Goal: Transaction & Acquisition: Obtain resource

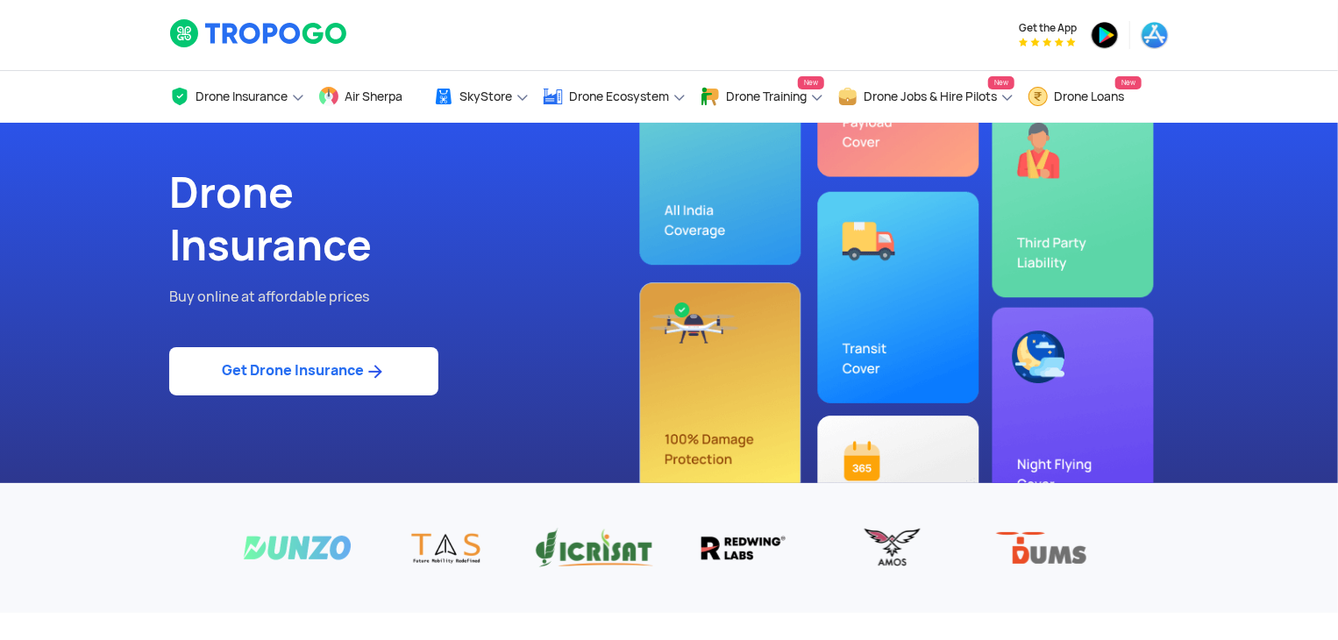
click at [340, 366] on link "Get Drone Insurance" at bounding box center [303, 371] width 269 height 48
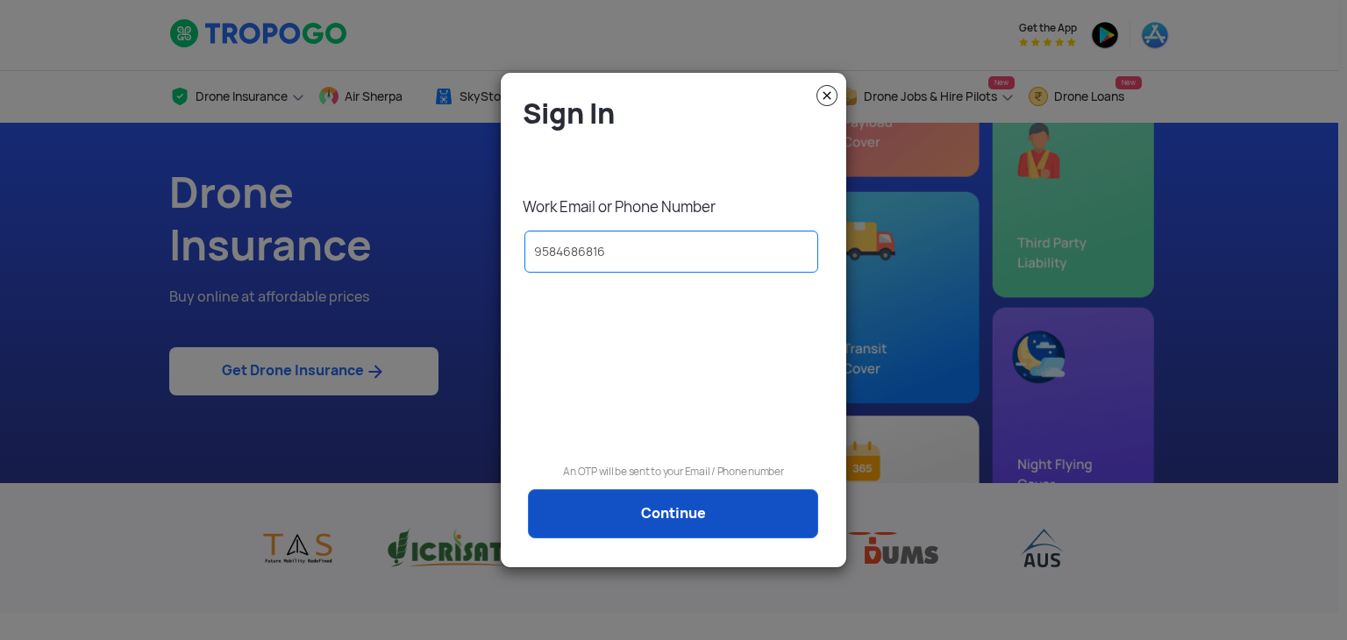
type input "9584686816"
click at [698, 514] on link "Continue" at bounding box center [673, 513] width 290 height 49
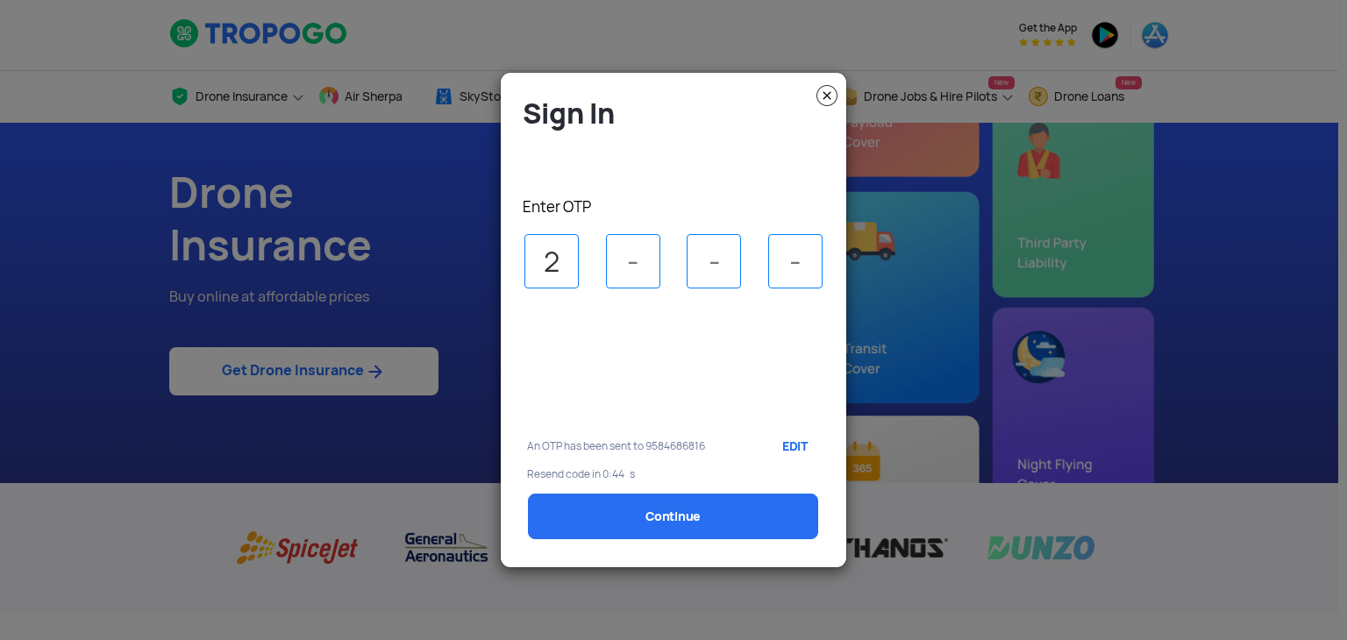
type input "2"
type input "8"
type input "2"
select select "1000000"
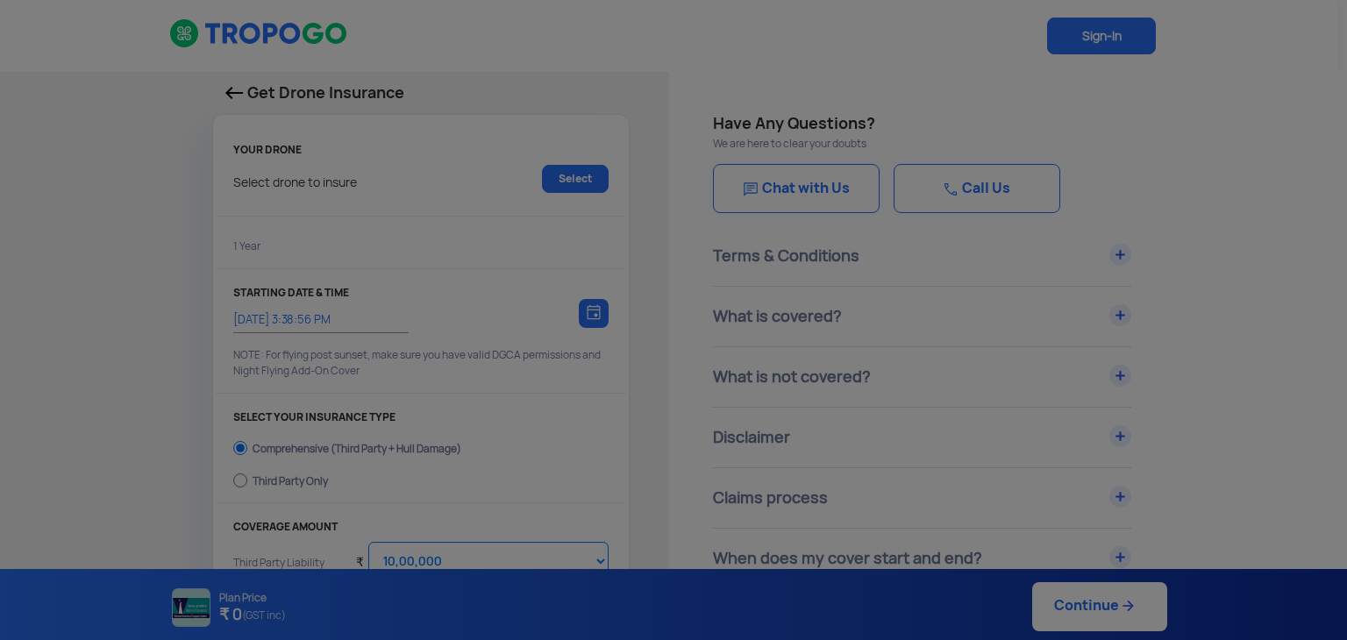
type input "[DATE] 3:48:00 PM"
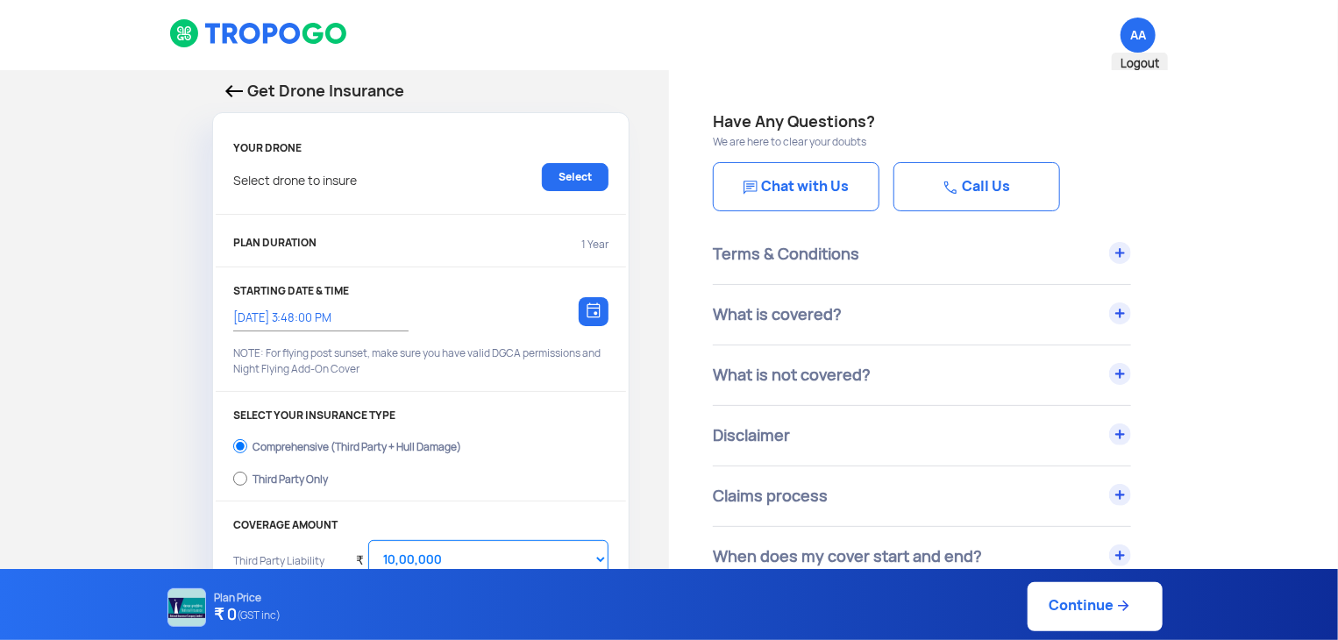
click at [1135, 35] on span "AA Logout" at bounding box center [1137, 35] width 35 height 35
click at [233, 85] on img at bounding box center [234, 91] width 18 height 12
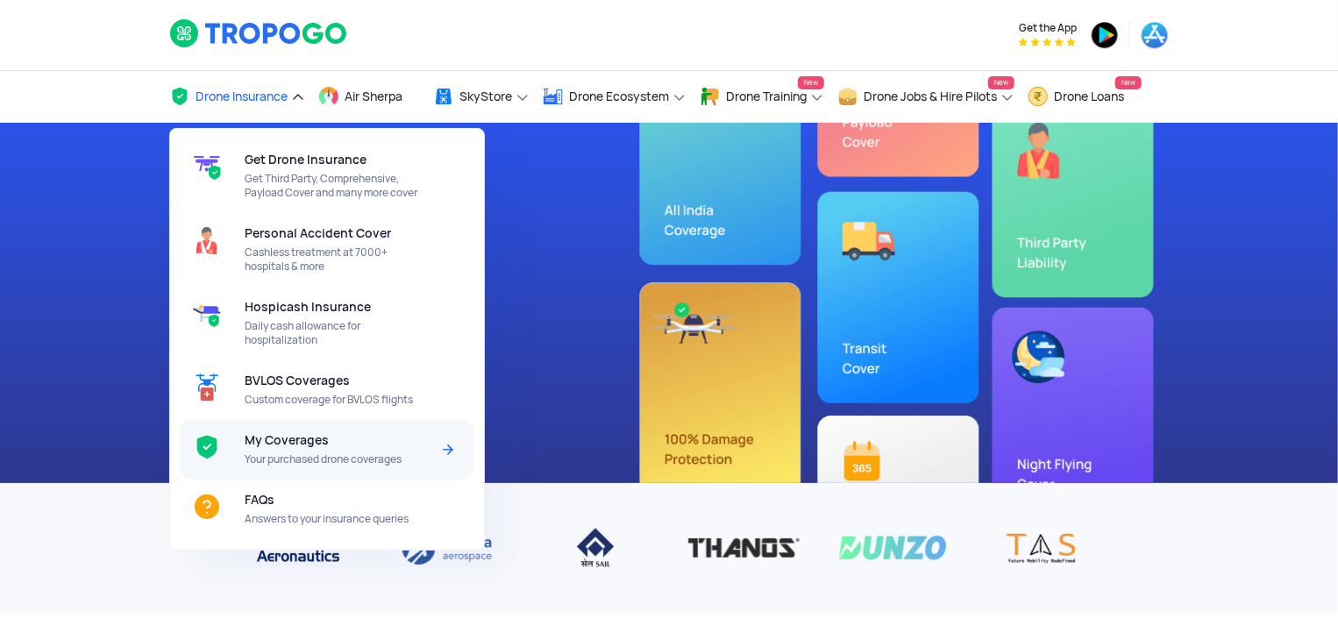
click at [281, 439] on span "My Coverages" at bounding box center [287, 440] width 84 height 14
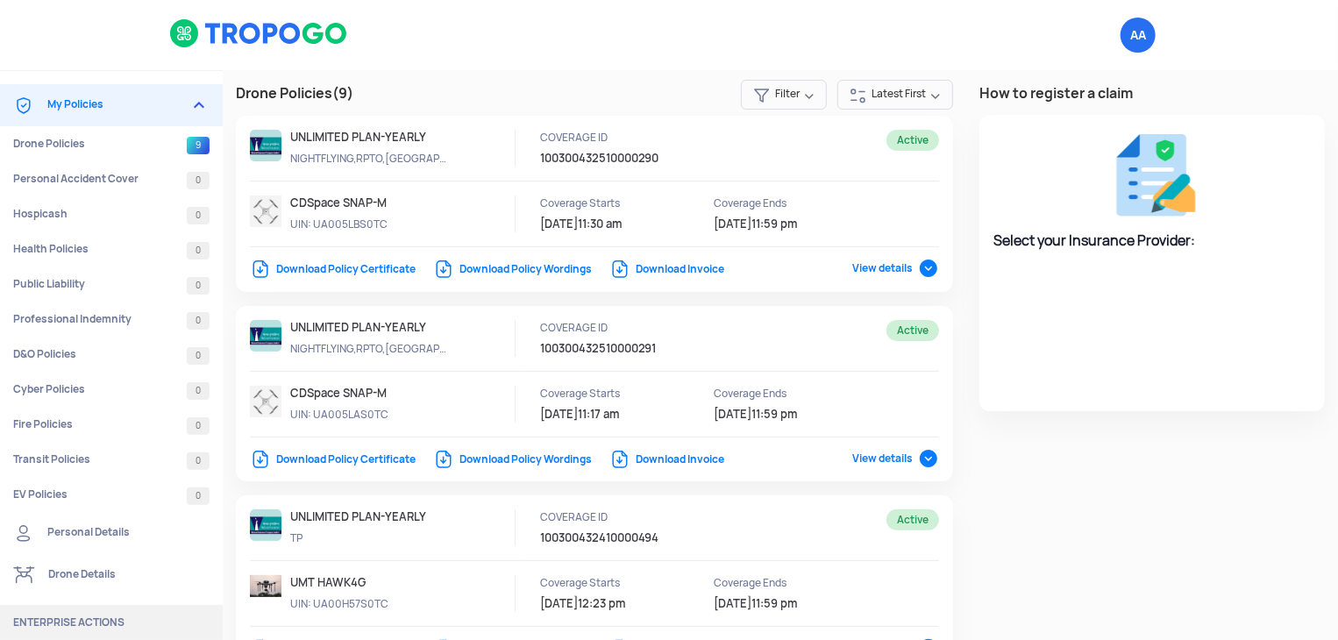
select select "National Insurance"
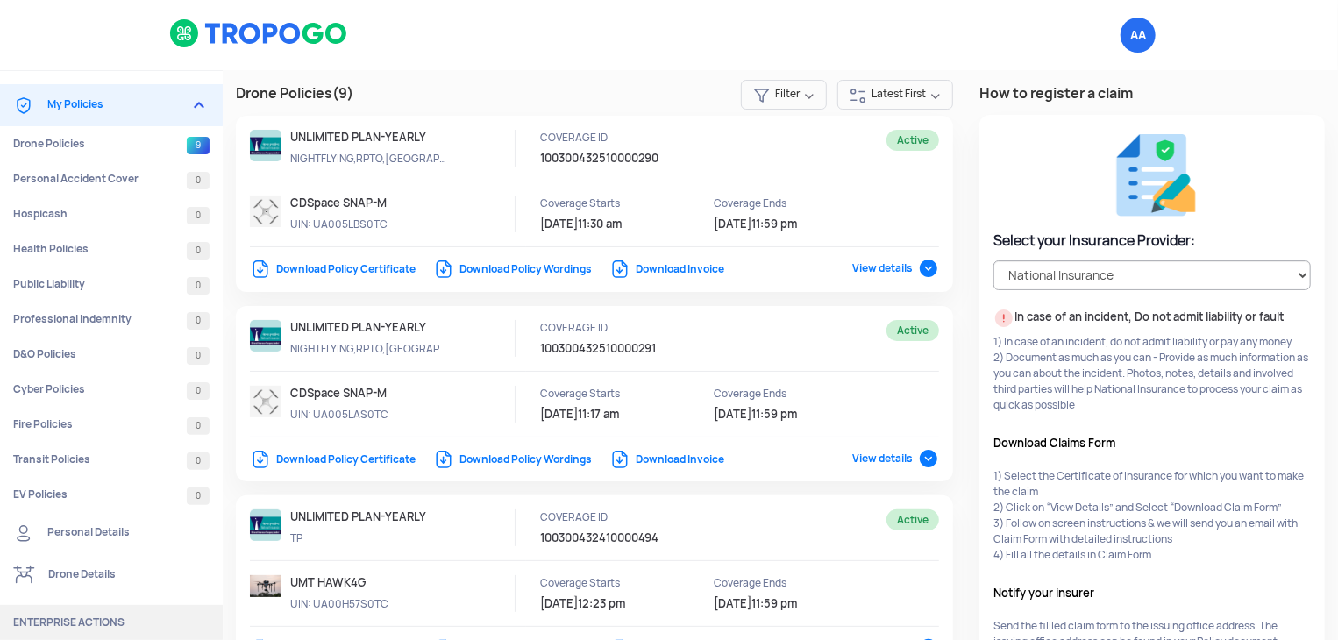
click at [358, 457] on link "Download Policy Certificate" at bounding box center [333, 459] width 166 height 14
click at [365, 267] on link "Download Policy Certificate" at bounding box center [333, 269] width 166 height 14
click at [535, 271] on link "Download Policy Wordings" at bounding box center [512, 269] width 159 height 14
click at [537, 458] on link "Download Policy Wordings" at bounding box center [512, 459] width 159 height 14
click at [678, 460] on link "Download Invoice" at bounding box center [666, 459] width 115 height 14
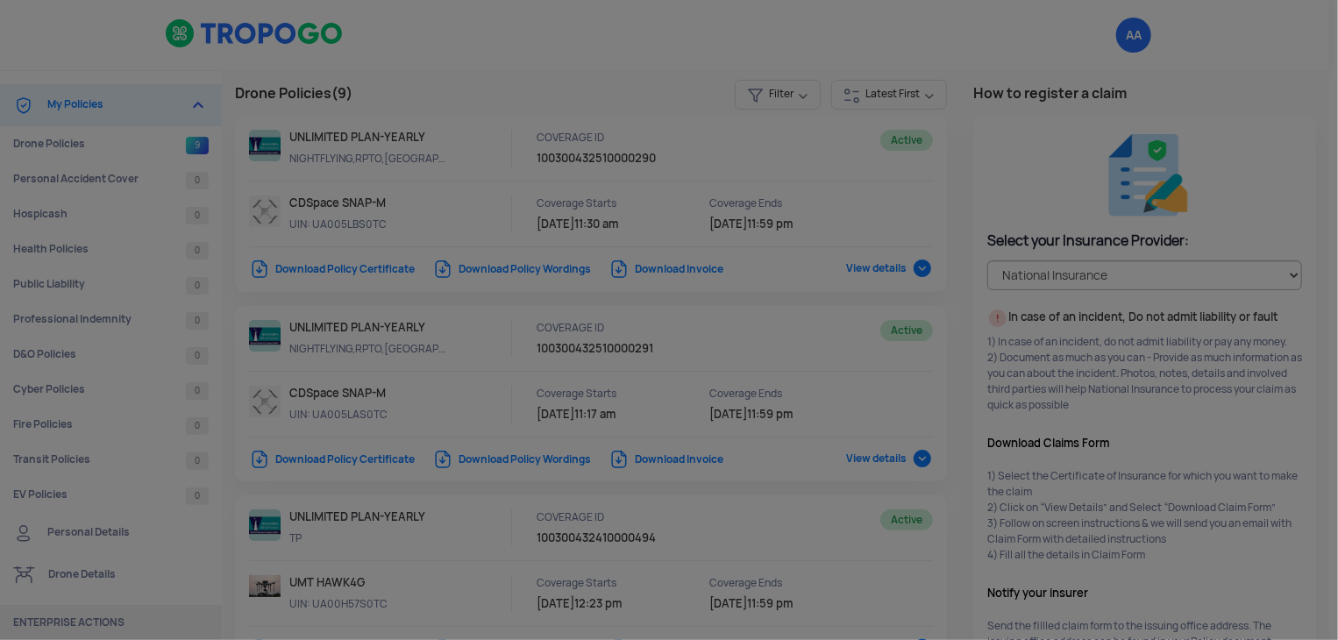
click at [678, 460] on modal-container "Please wait while we fetch your invoice document" at bounding box center [669, 320] width 1338 height 640
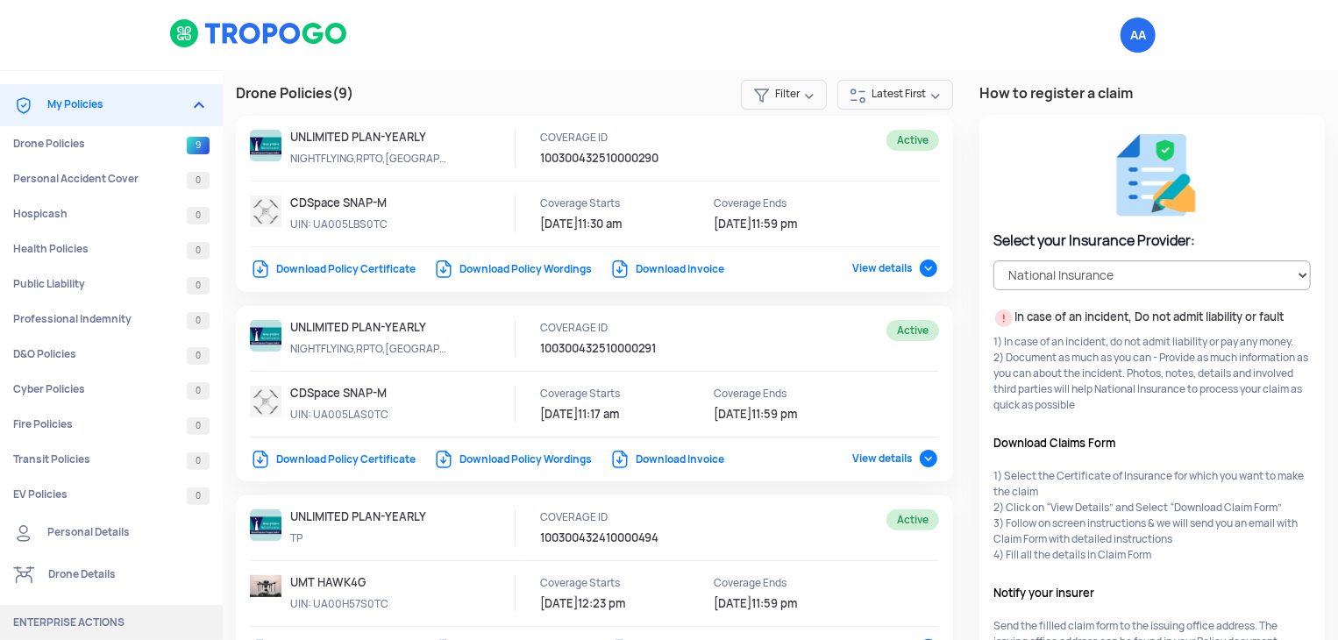
click at [685, 269] on link "Download Invoice" at bounding box center [666, 269] width 115 height 14
